Goal: Task Accomplishment & Management: Complete application form

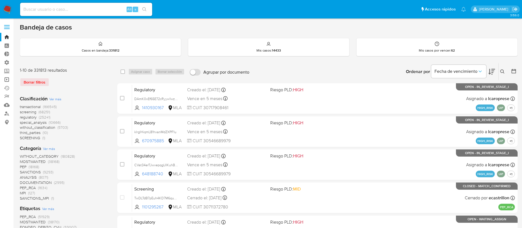
click at [7, 79] on link "Operaciones masivas" at bounding box center [32, 79] width 65 height 9
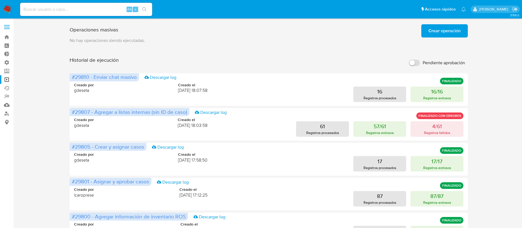
click at [456, 31] on span "Crear operación" at bounding box center [444, 31] width 32 height 12
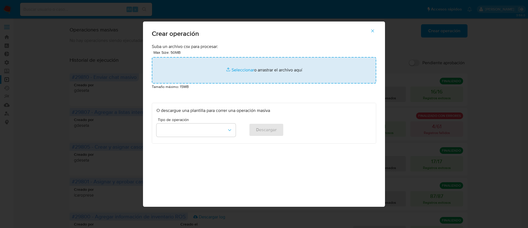
click at [242, 71] on input "file" at bounding box center [264, 70] width 225 height 26
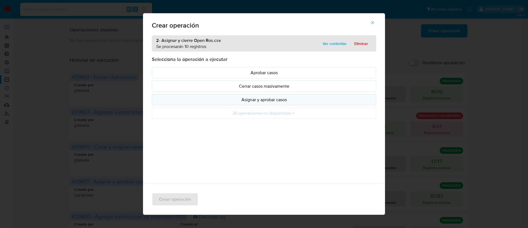
click at [263, 100] on p "Asignar y aprobar casos" at bounding box center [264, 99] width 215 height 6
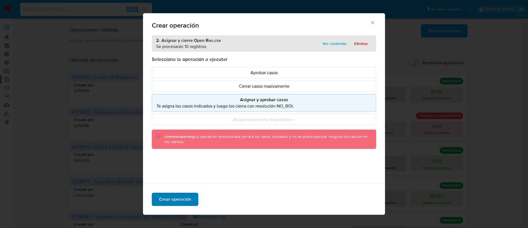
click at [185, 199] on span "Crear operación" at bounding box center [175, 199] width 32 height 12
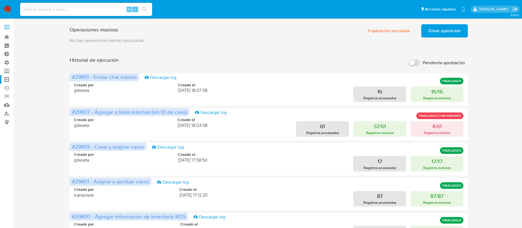
click at [443, 29] on span "Crear operación" at bounding box center [444, 31] width 32 height 12
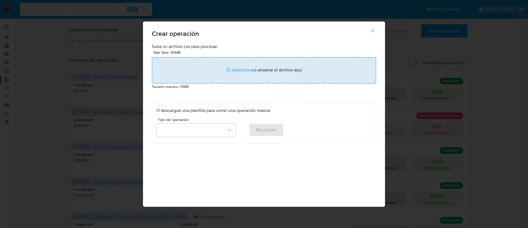
click at [237, 73] on input "file" at bounding box center [264, 70] width 225 height 26
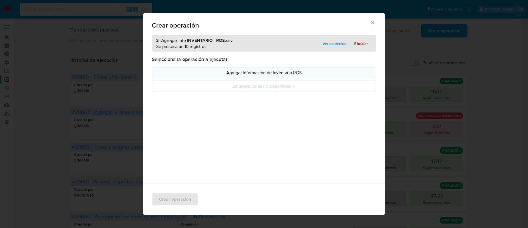
click at [262, 72] on p "Agregar información de inventario ROS" at bounding box center [264, 72] width 215 height 6
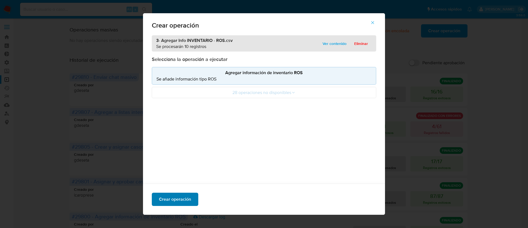
click at [187, 199] on span "Crear operación" at bounding box center [175, 199] width 32 height 12
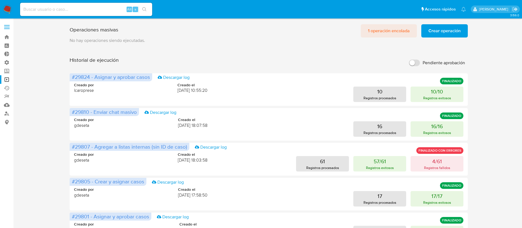
click at [386, 34] on span "1 operación encolada" at bounding box center [389, 31] width 42 height 12
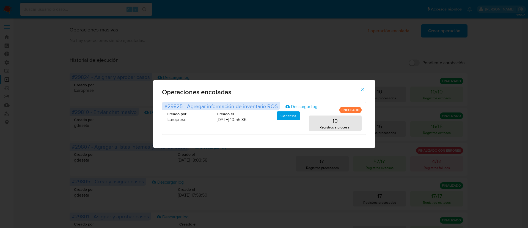
click at [362, 88] on icon "button" at bounding box center [362, 89] width 5 height 5
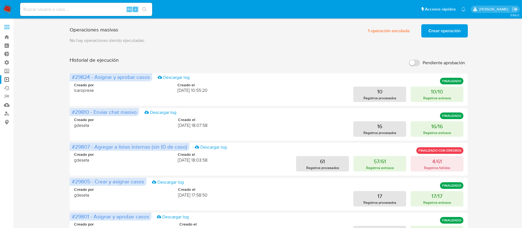
click at [433, 32] on span "Crear operación" at bounding box center [444, 31] width 32 height 12
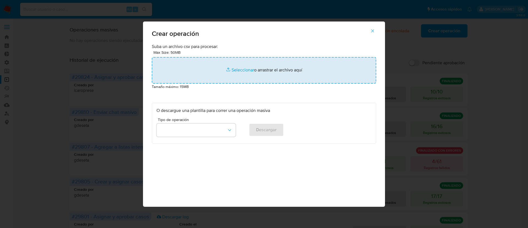
click at [245, 66] on input "file" at bounding box center [264, 70] width 225 height 26
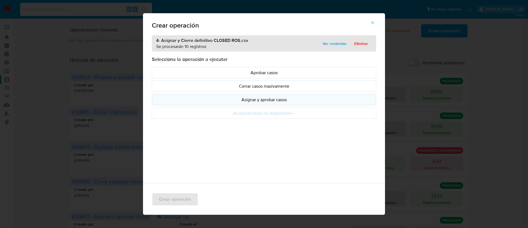
click at [265, 99] on p "Asignar y aprobar casos" at bounding box center [264, 99] width 215 height 6
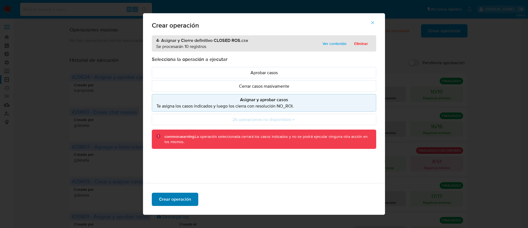
click at [183, 200] on span "Crear operación" at bounding box center [175, 199] width 32 height 12
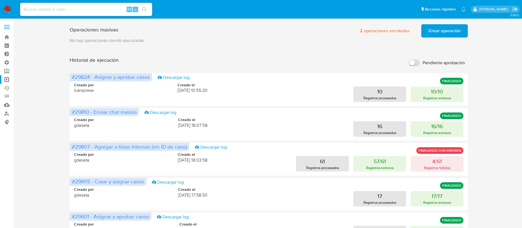
click at [259, 38] on p "No hay operaciones siendo ejecutadas." at bounding box center [269, 40] width 398 height 6
click at [371, 30] on span "2 operaciones encoladas" at bounding box center [385, 31] width 50 height 12
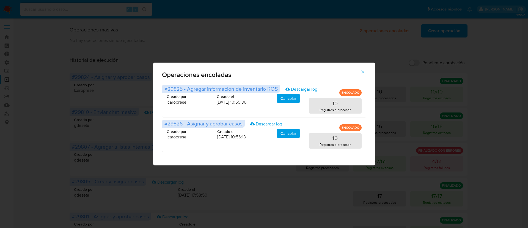
click at [363, 72] on icon "button" at bounding box center [362, 71] width 5 height 5
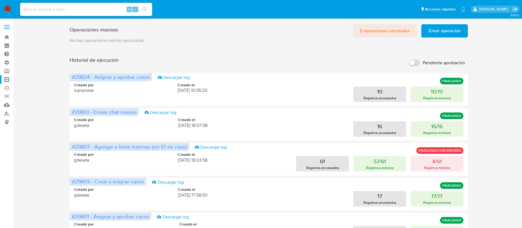
click at [389, 30] on span "2 operaciones encoladas" at bounding box center [385, 31] width 50 height 12
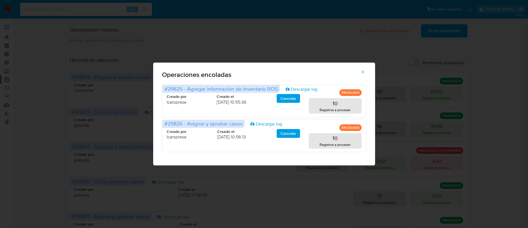
click at [362, 72] on icon "button" at bounding box center [362, 71] width 5 height 5
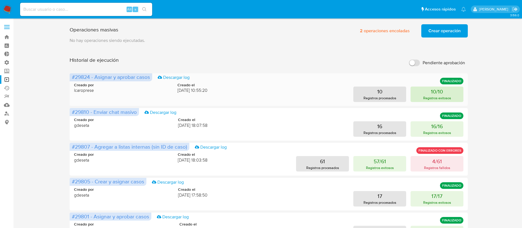
click at [424, 91] on button "10/10 Registros exitosos" at bounding box center [437, 93] width 53 height 15
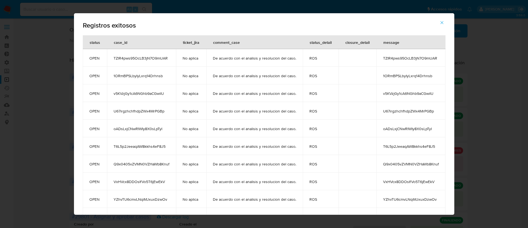
click at [442, 24] on icon "button" at bounding box center [442, 22] width 5 height 5
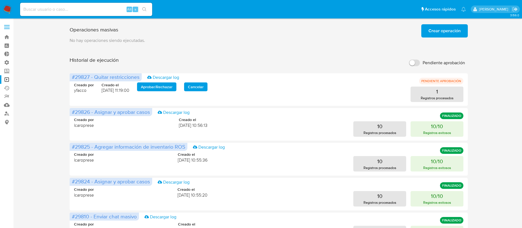
click at [68, 10] on input at bounding box center [86, 9] width 132 height 7
paste input "TZlR4pws95OcLB3jN7O9mUAR"
type input "TZlR4pws95OcLB3jN7O9mUAR"
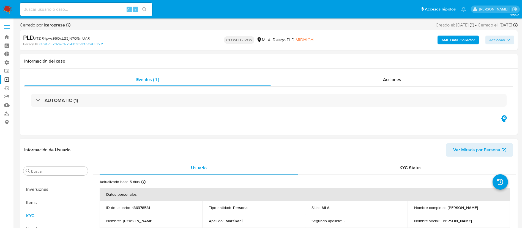
scroll to position [41, 0]
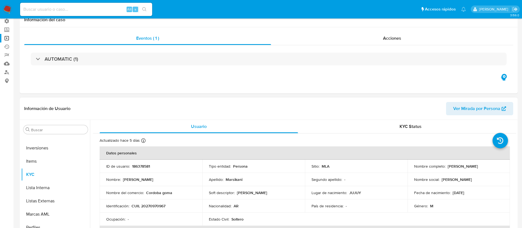
select select "10"
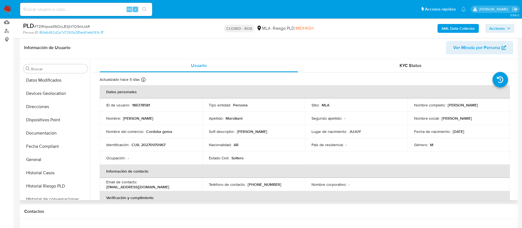
scroll to position [107, 0]
click at [56, 156] on button "General" at bounding box center [53, 159] width 64 height 13
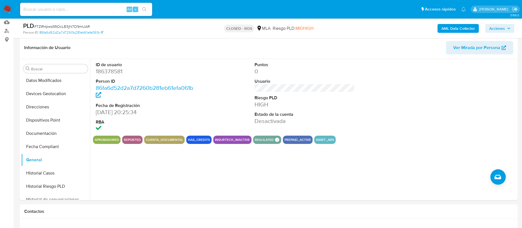
scroll to position [0, 0]
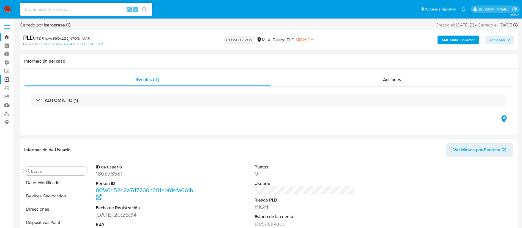
click at [6, 38] on link "Bandeja" at bounding box center [32, 37] width 65 height 9
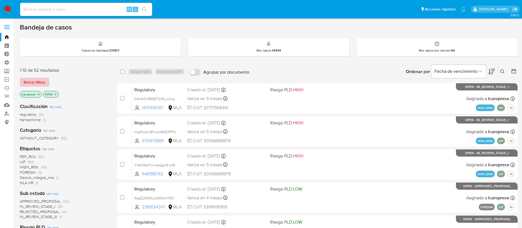
click at [43, 83] on span "Borrar filtros" at bounding box center [35, 82] width 22 height 8
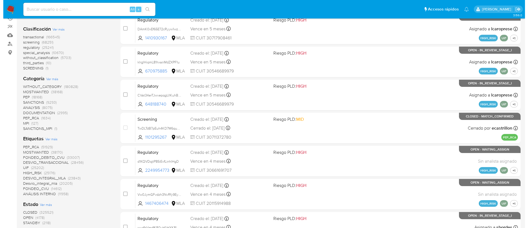
scroll to position [83, 0]
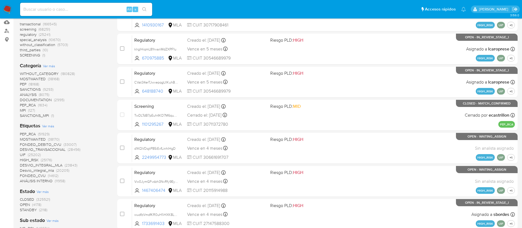
click at [48, 127] on span "Ver más" at bounding box center [48, 125] width 12 height 5
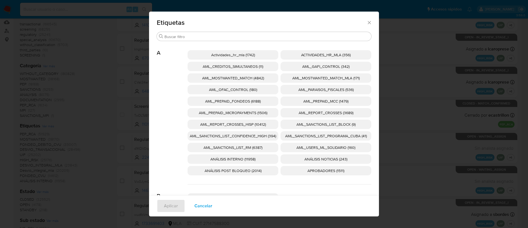
click at [242, 136] on span "AML_SANCTIONS_LIST_CONFIDENCE_HIGH (394)" at bounding box center [233, 136] width 86 height 6
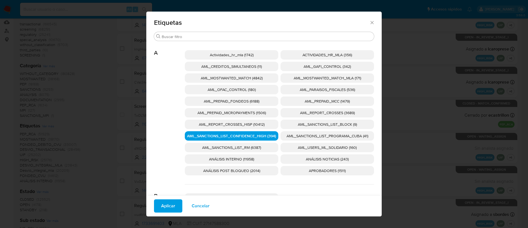
click at [300, 137] on span "AML_SANCTIONS_LIST_PROGRAMA_CUBA (41)" at bounding box center [328, 136] width 82 height 6
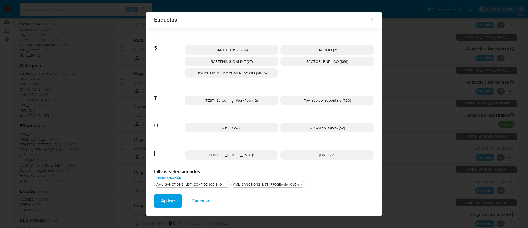
scroll to position [877, 0]
click at [310, 124] on span "UPDATES_OFAC (32)" at bounding box center [327, 127] width 35 height 6
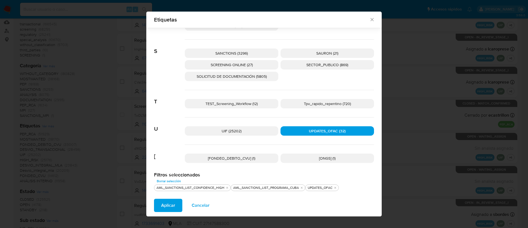
scroll to position [836, 0]
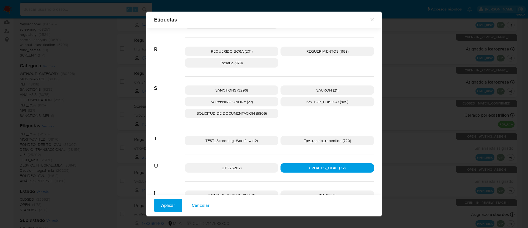
click at [229, 99] on span "SCREENING ONLINE (27)" at bounding box center [232, 102] width 42 height 6
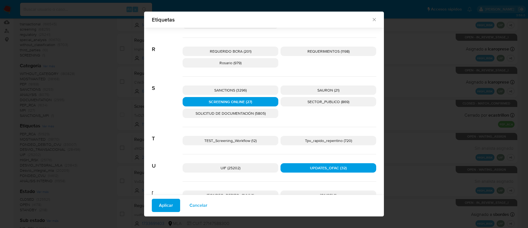
click at [230, 88] on span "SANCTIONS (3296)" at bounding box center [230, 90] width 32 height 6
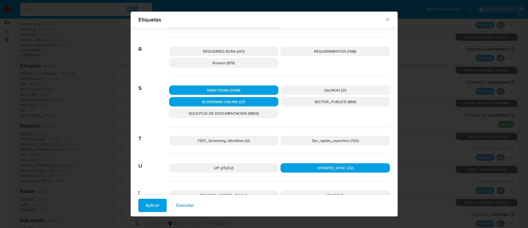
click at [155, 203] on span "Aplicar" at bounding box center [153, 205] width 14 height 12
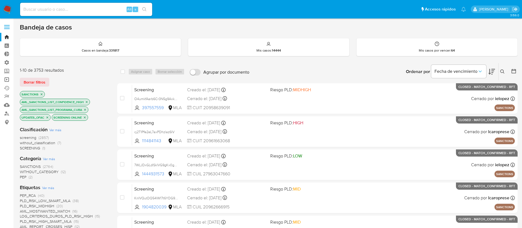
click at [10, 80] on link "Operaciones masivas" at bounding box center [32, 79] width 65 height 9
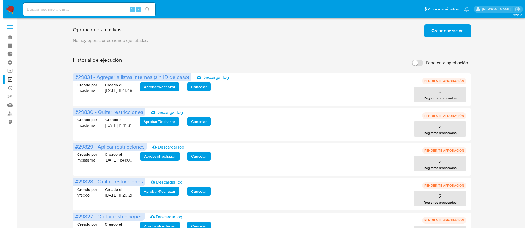
scroll to position [41, 0]
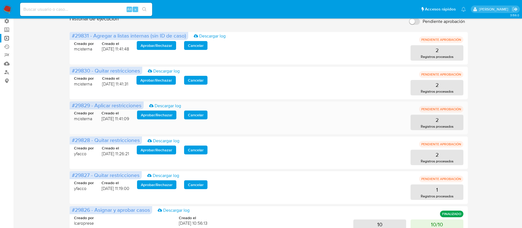
click at [159, 116] on span "Aprobar / Rechazar" at bounding box center [157, 115] width 32 height 8
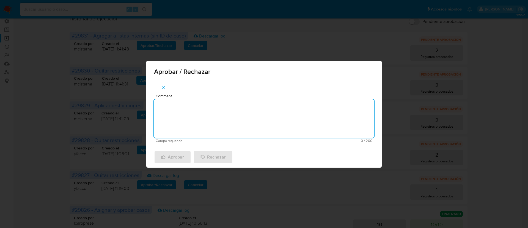
click at [249, 121] on textarea "Comment" at bounding box center [264, 118] width 220 height 39
type textarea "AML"
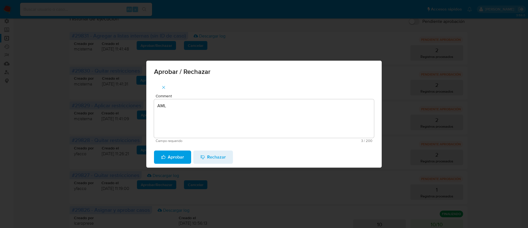
click at [172, 155] on span "Aprobar" at bounding box center [172, 157] width 23 height 12
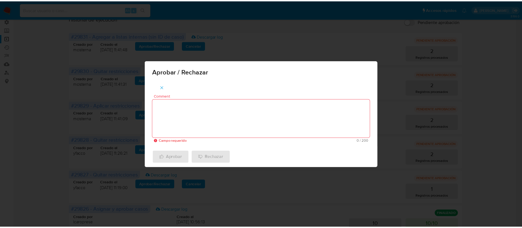
scroll to position [22, 0]
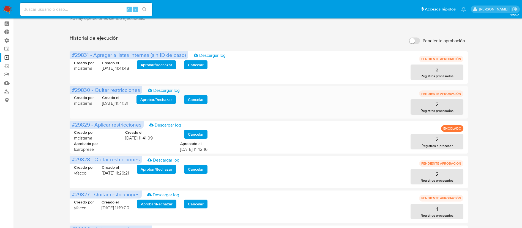
click at [153, 100] on span "Aprobar / Rechazar" at bounding box center [156, 99] width 32 height 8
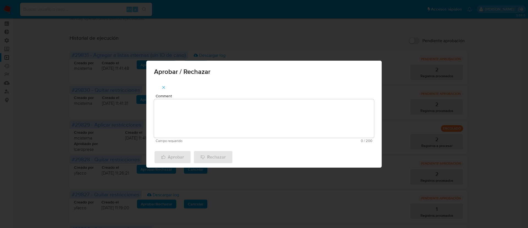
click at [196, 116] on textarea "Comment" at bounding box center [264, 118] width 220 height 39
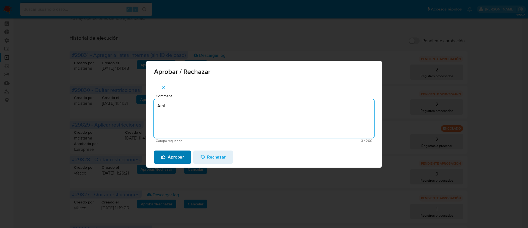
type textarea "Aml"
click at [173, 156] on span "Aprobar" at bounding box center [172, 157] width 23 height 12
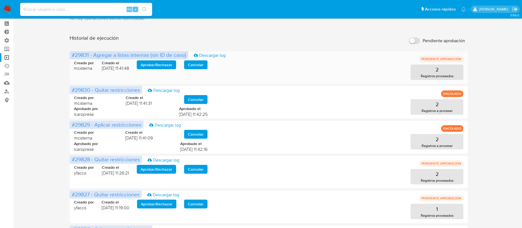
click at [149, 66] on span "Aprobar / Rechazar" at bounding box center [157, 65] width 32 height 8
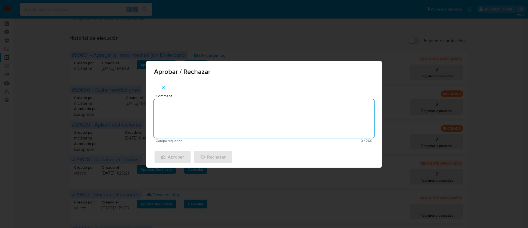
click at [199, 104] on textarea "Comment" at bounding box center [264, 118] width 220 height 39
type textarea "Aml"
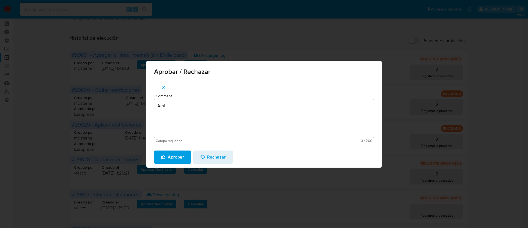
click at [179, 153] on span "Aprobar" at bounding box center [172, 157] width 23 height 12
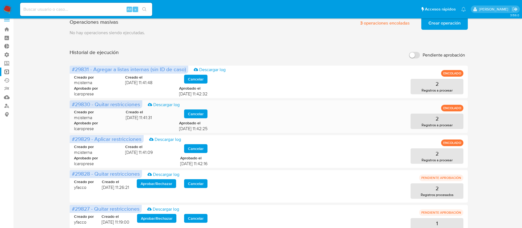
scroll to position [0, 0]
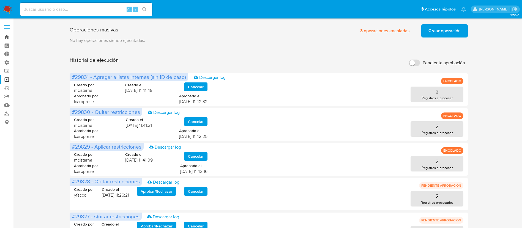
click at [10, 36] on link "Bandeja" at bounding box center [32, 37] width 65 height 9
